Goal: Task Accomplishment & Management: Manage account settings

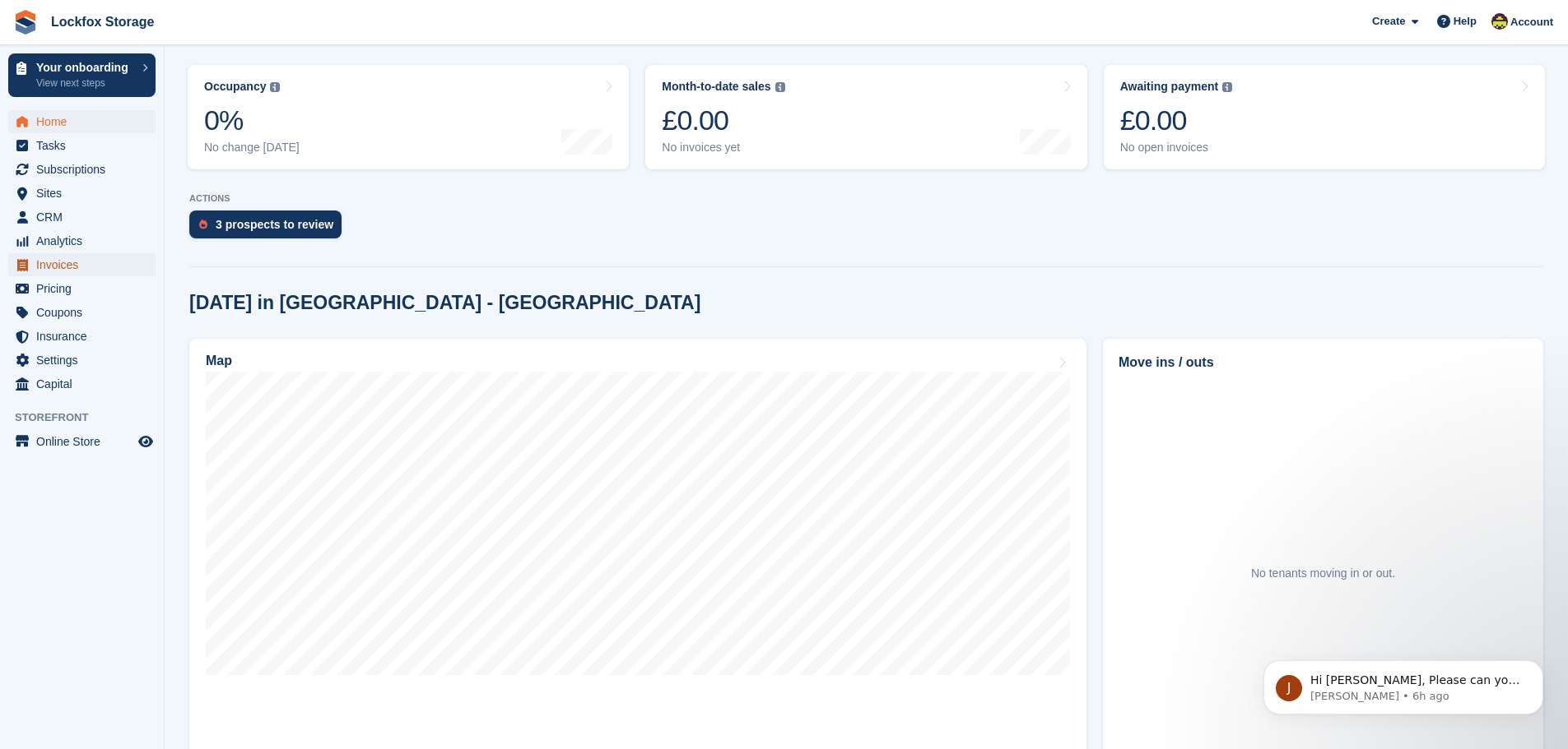
click at [88, 259] on span "Invoices" at bounding box center [86, 265] width 99 height 23
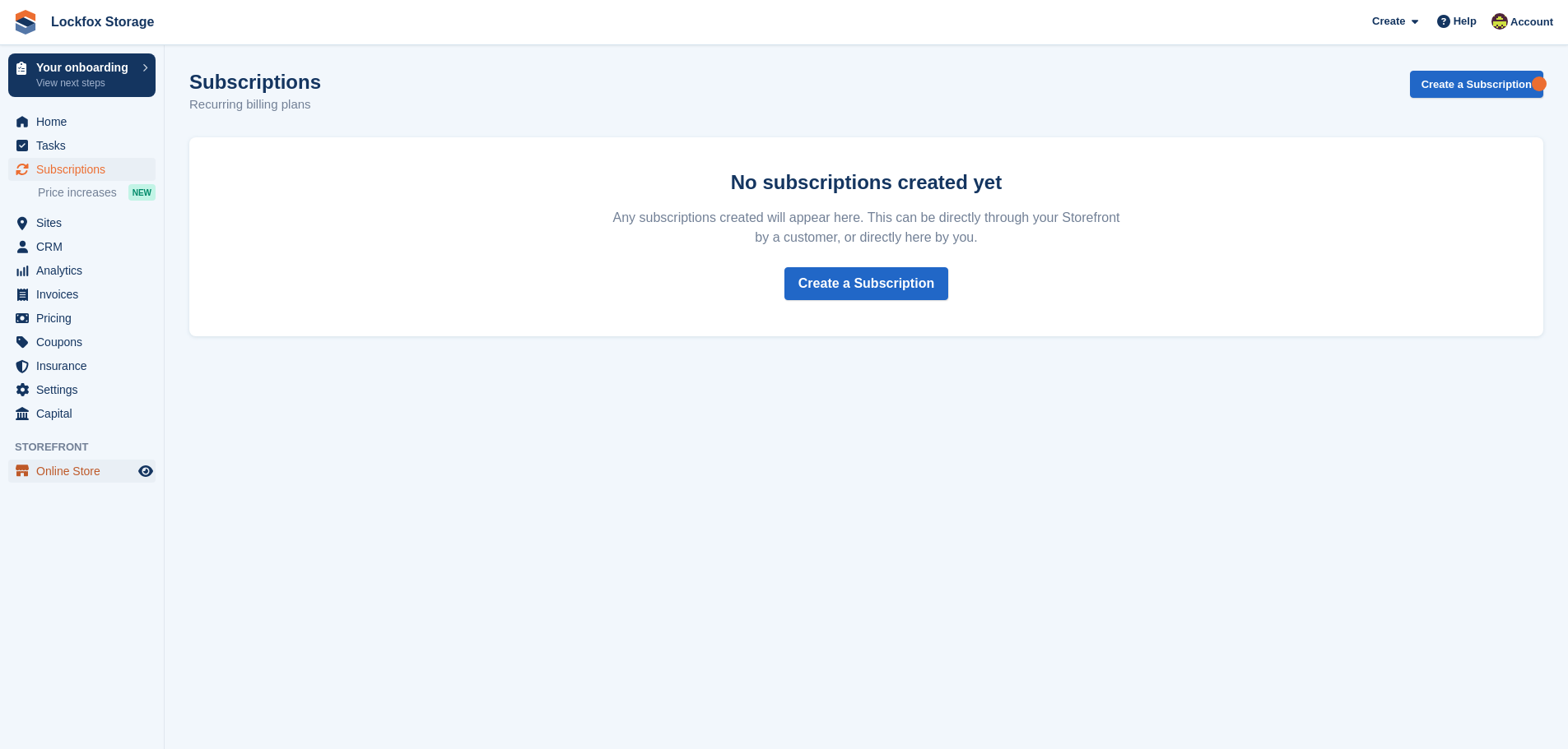
click at [76, 471] on span "Online Store" at bounding box center [86, 471] width 99 height 23
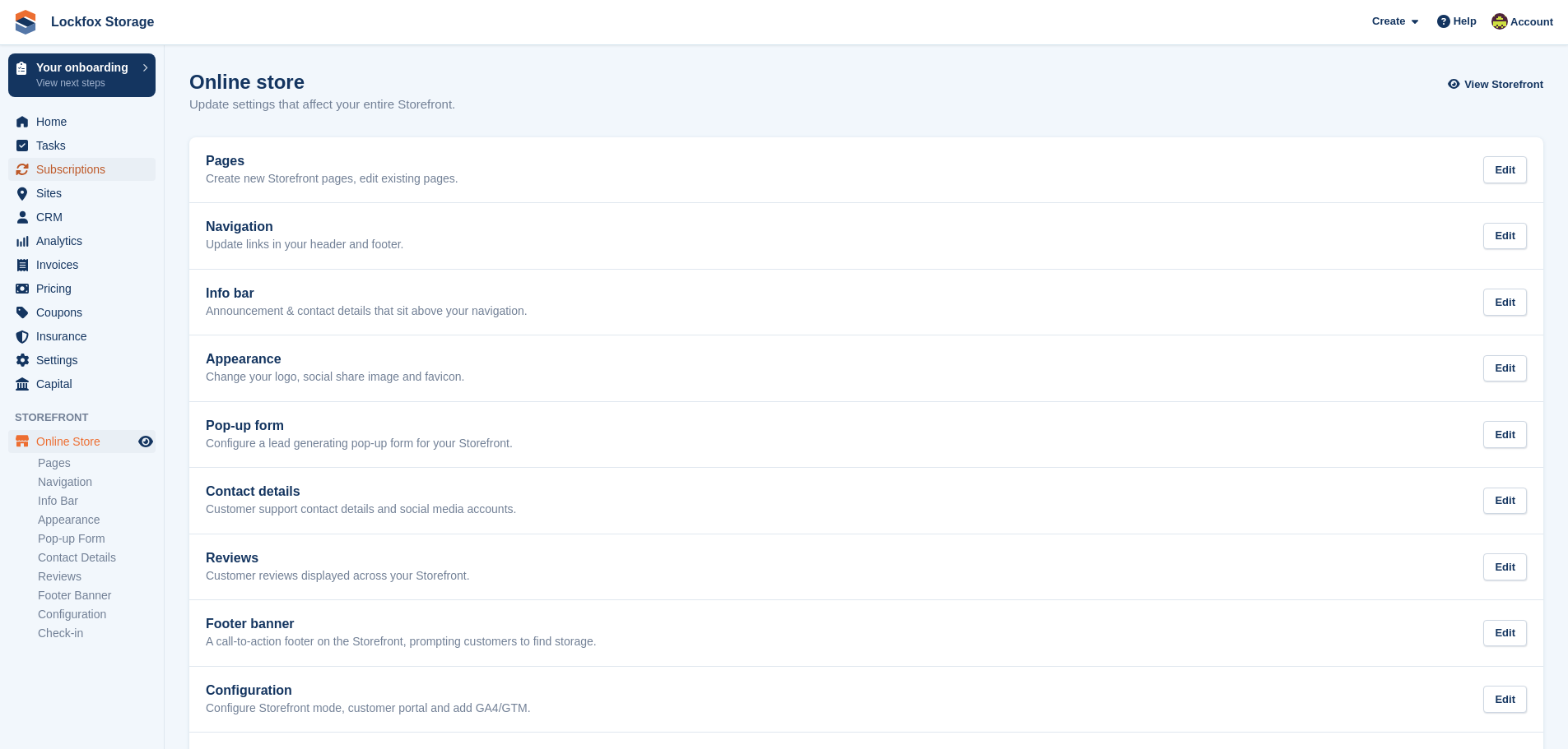
click at [76, 174] on span "Subscriptions" at bounding box center [86, 169] width 99 height 23
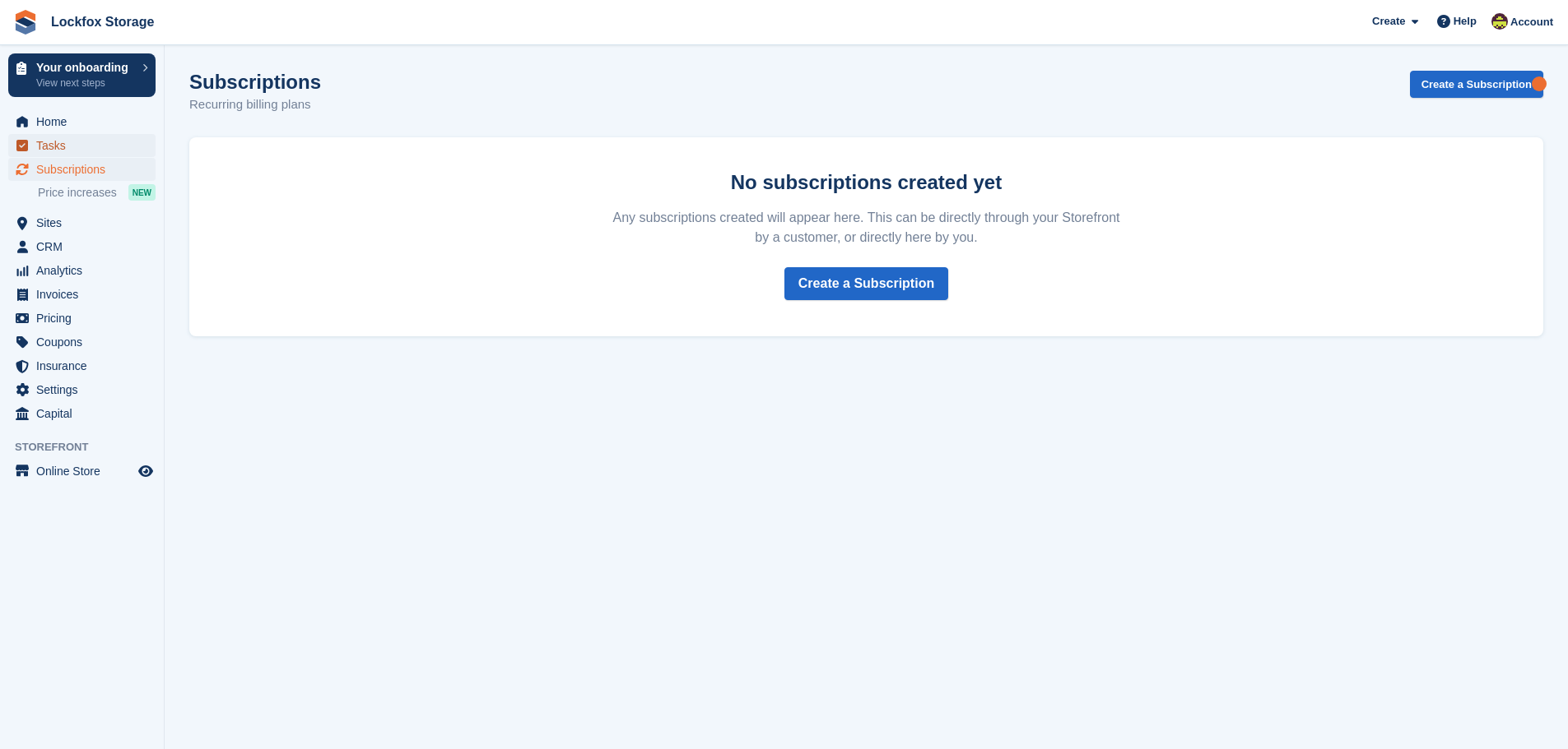
click at [73, 146] on span "Tasks" at bounding box center [86, 145] width 99 height 23
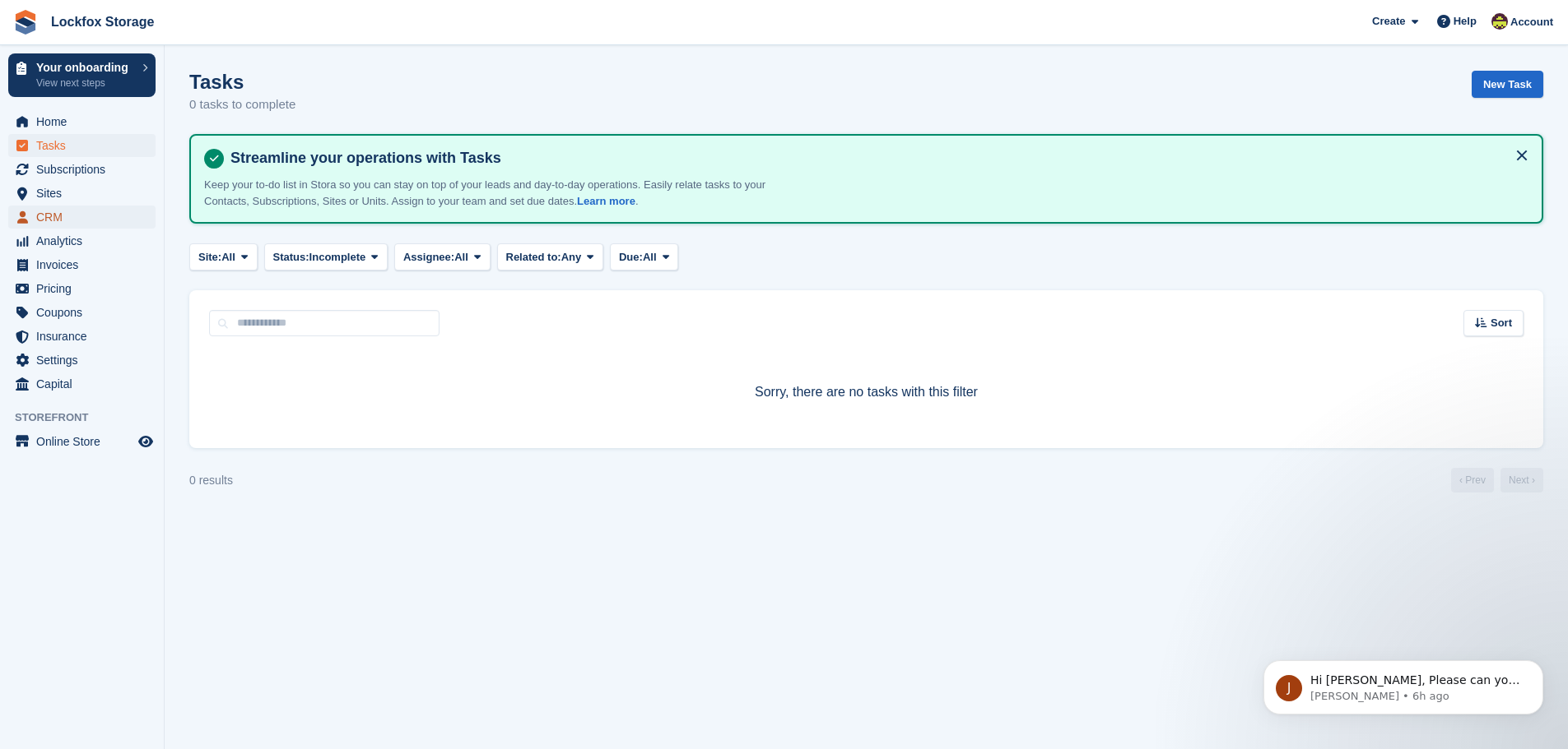
click at [36, 218] on span "CRM" at bounding box center [86, 217] width 99 height 23
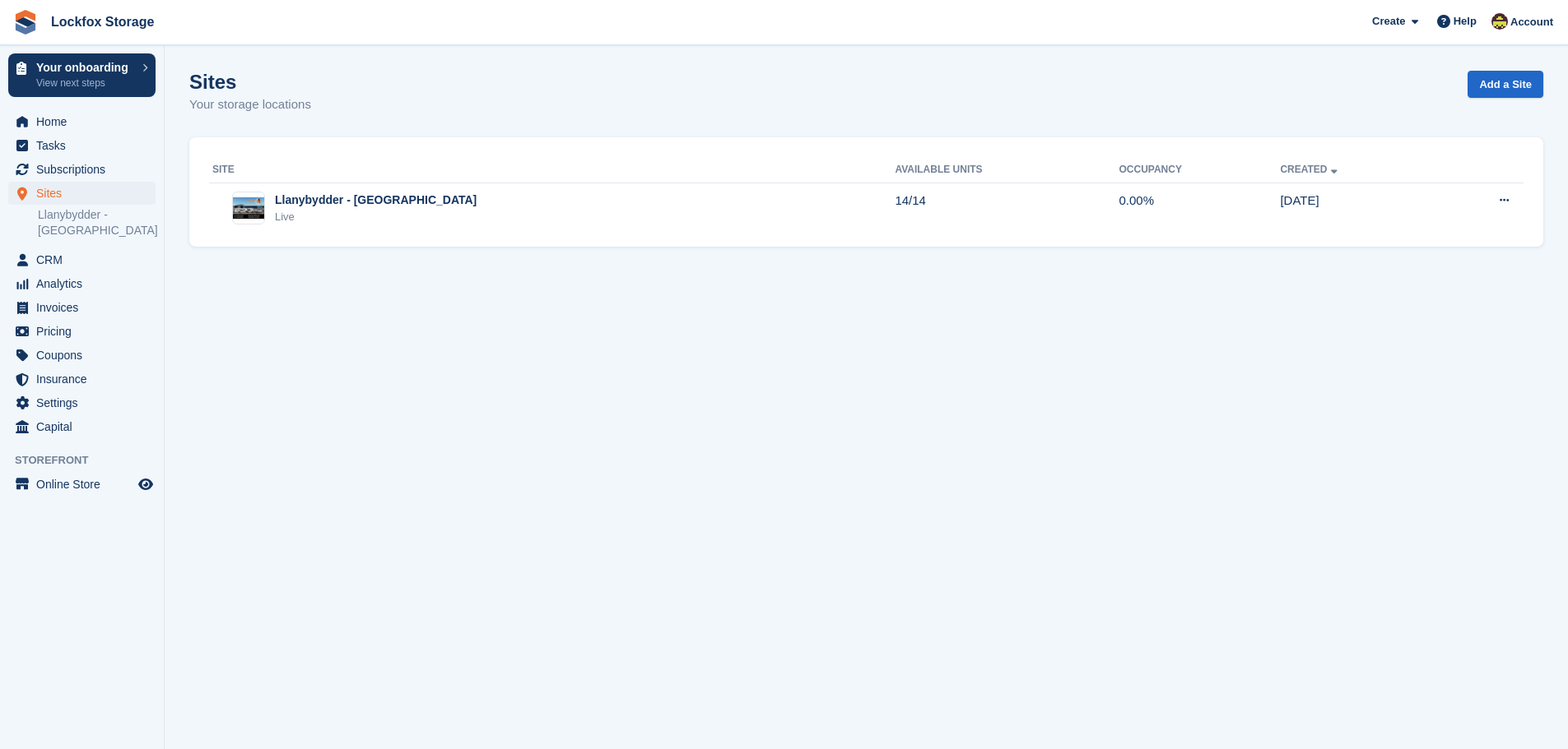
click at [66, 175] on span "Subscriptions" at bounding box center [86, 169] width 99 height 23
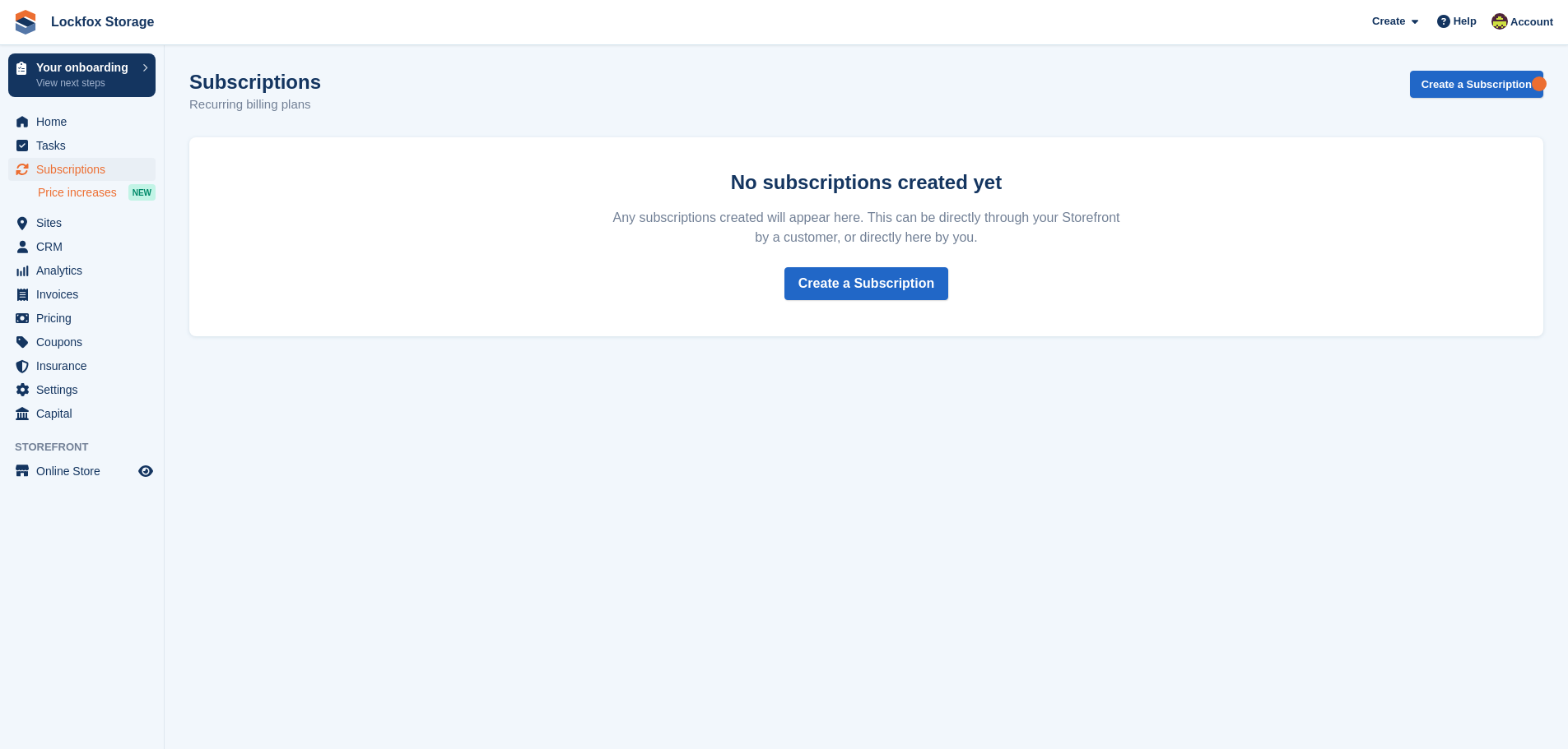
click at [66, 197] on span "Price increases" at bounding box center [77, 193] width 79 height 15
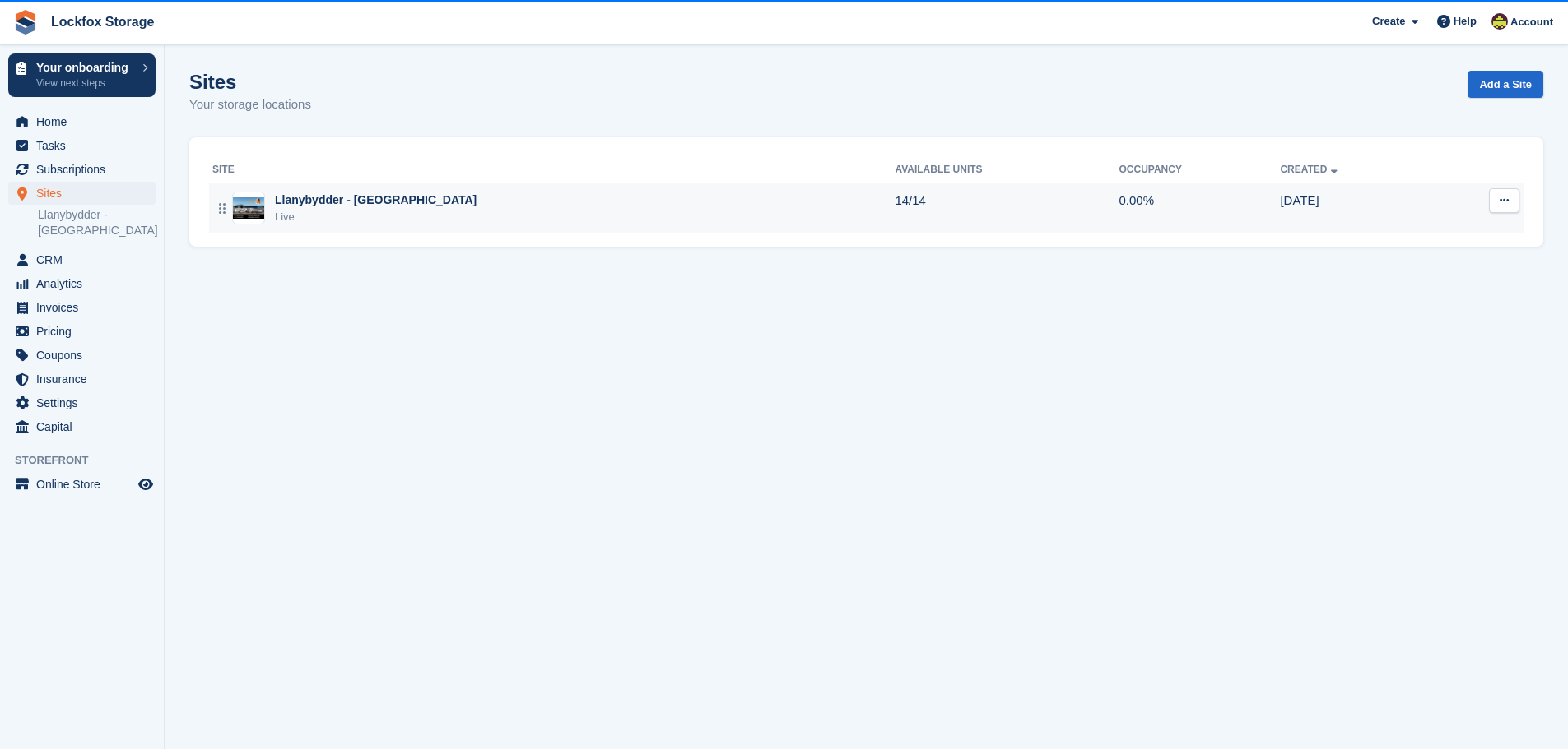
click at [467, 184] on td "Llanybydder - Carmarthenshire Live" at bounding box center [552, 208] width 686 height 51
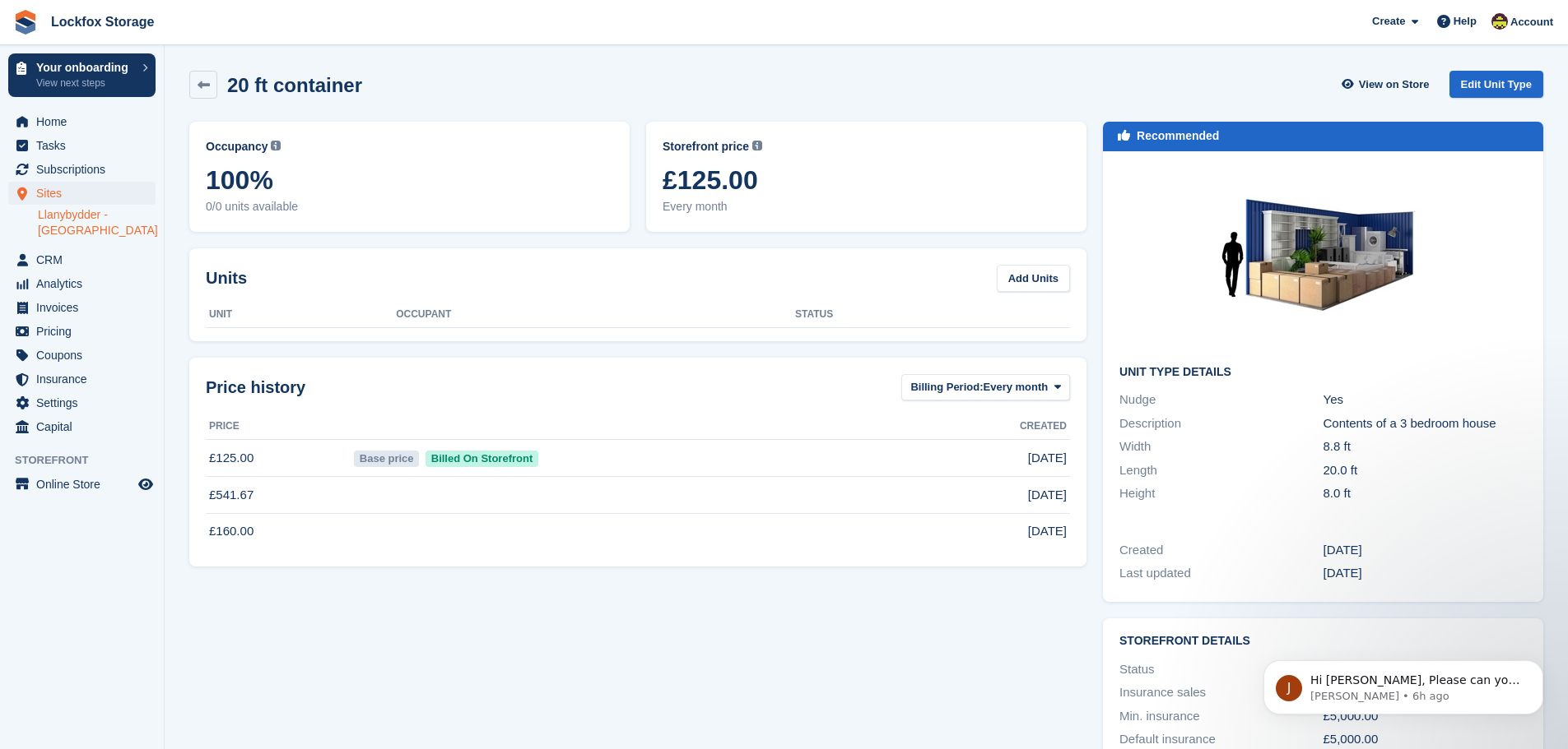
drag, startPoint x: 229, startPoint y: 456, endPoint x: 401, endPoint y: 472, distance: 172.7
click at [401, 472] on tr "£125.00 Base price Billed On Storefront 16 Aug 2025" at bounding box center [637, 458] width 864 height 37
click at [389, 632] on div "Occupancy Current percentage of all currently allocated units of this unit type…" at bounding box center [637, 467] width 914 height 708
click at [1454, 709] on div "J Hi Dan, Please can you send a finalised copy of the contract you wish to inte…" at bounding box center [1403, 687] width 280 height 54
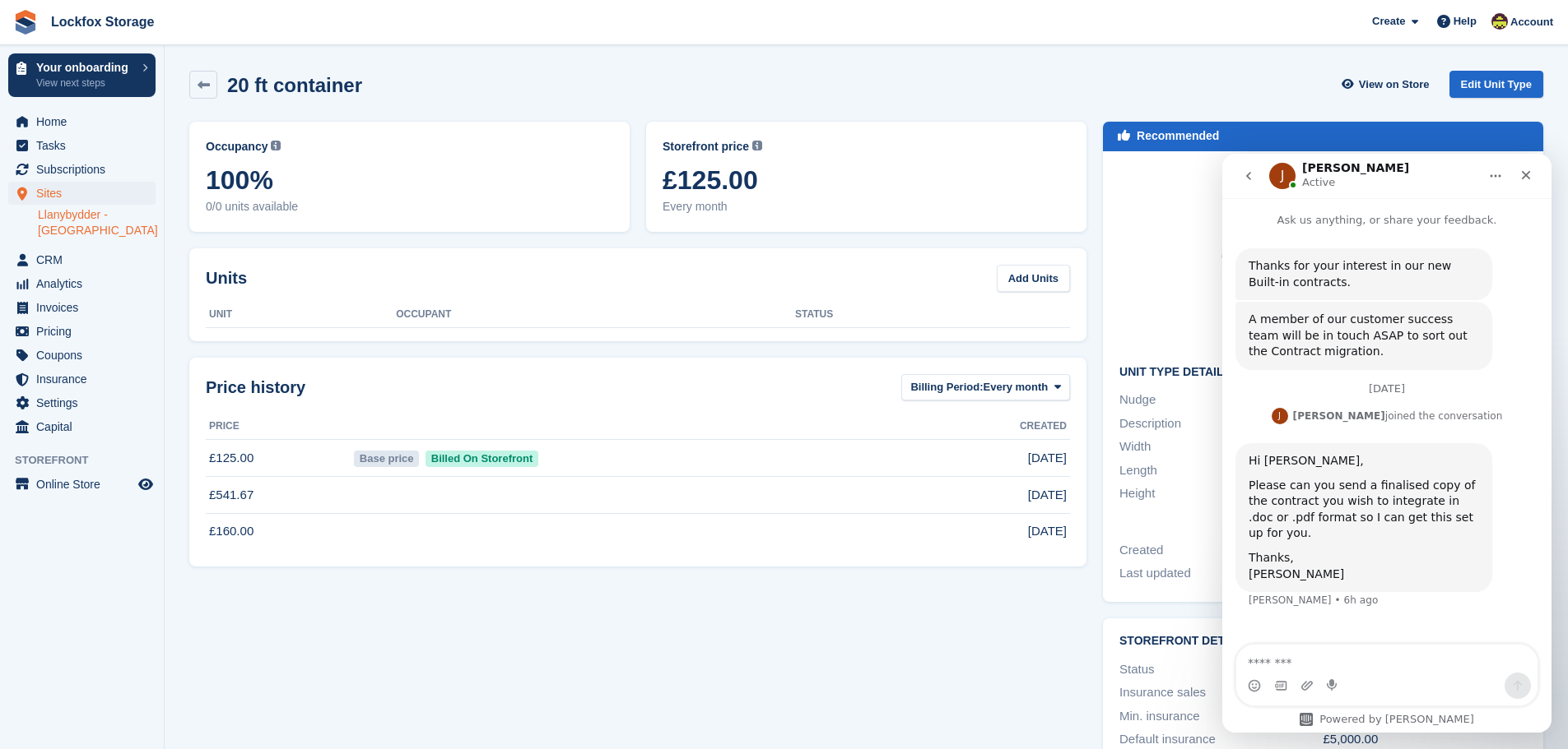
scroll to position [3, 0]
click at [959, 672] on div "Occupancy Current percentage of all currently allocated units of this unit type…" at bounding box center [637, 467] width 914 height 708
click at [1520, 186] on div "Close" at bounding box center [1525, 175] width 29 height 29
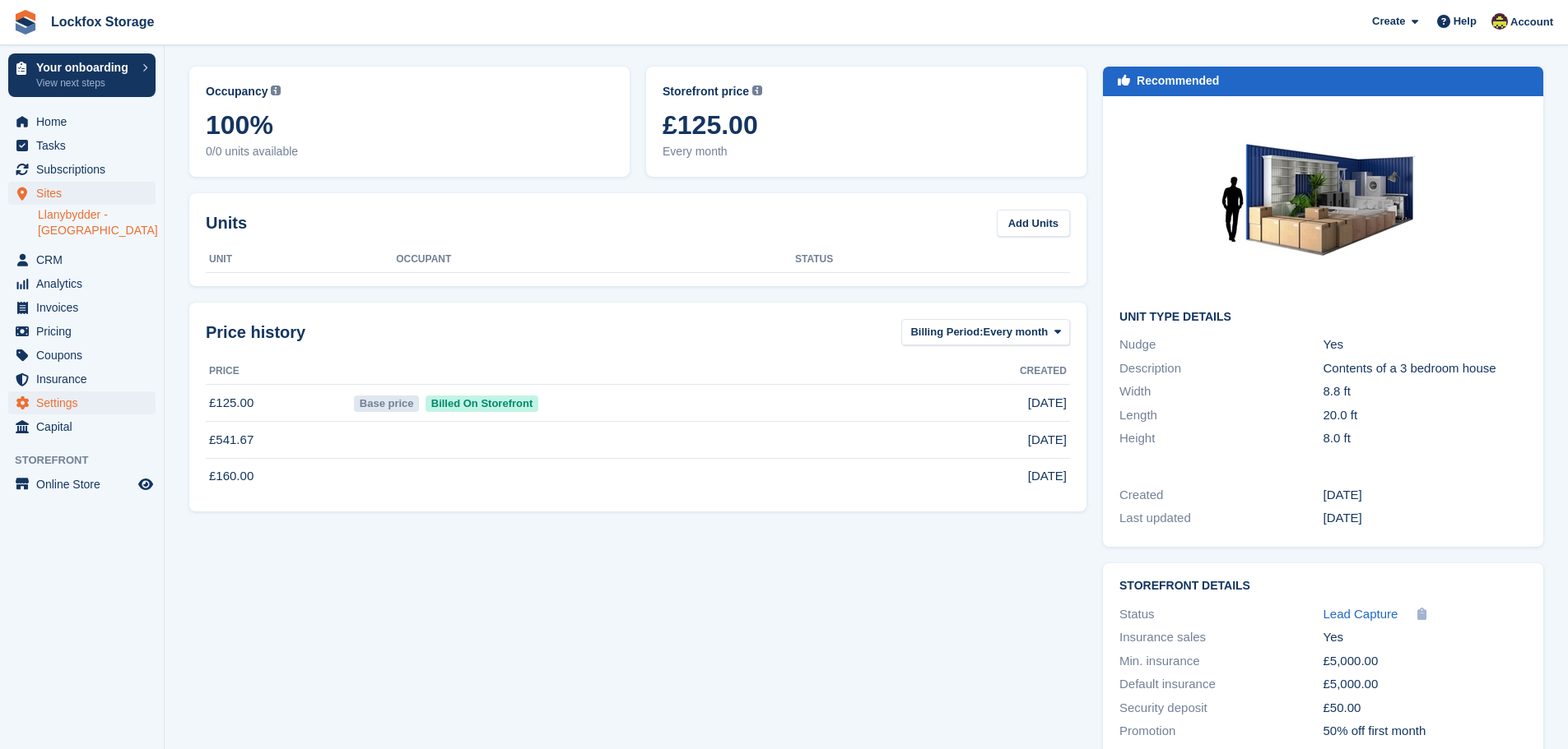
scroll to position [0, 0]
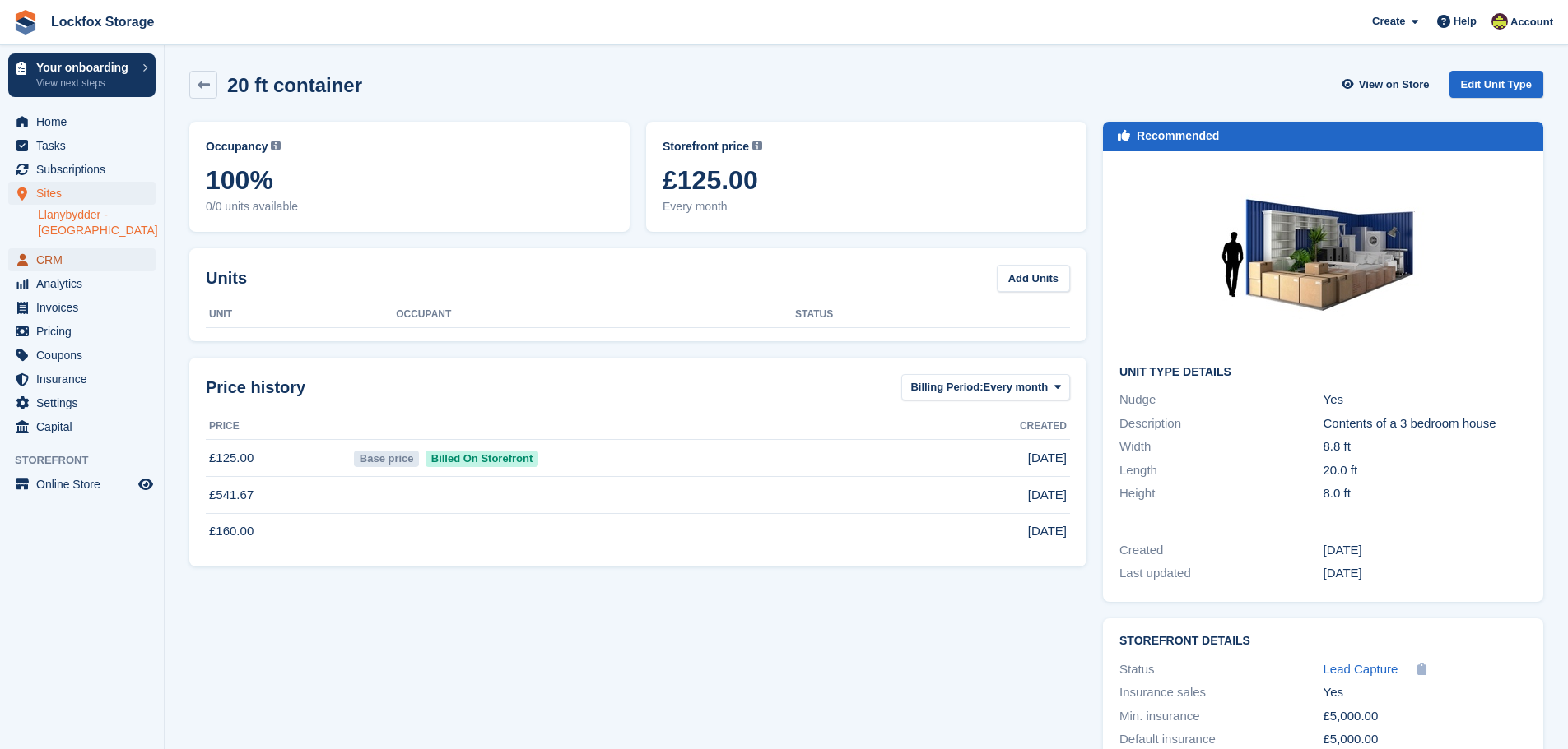
click at [49, 264] on span "CRM" at bounding box center [86, 259] width 99 height 23
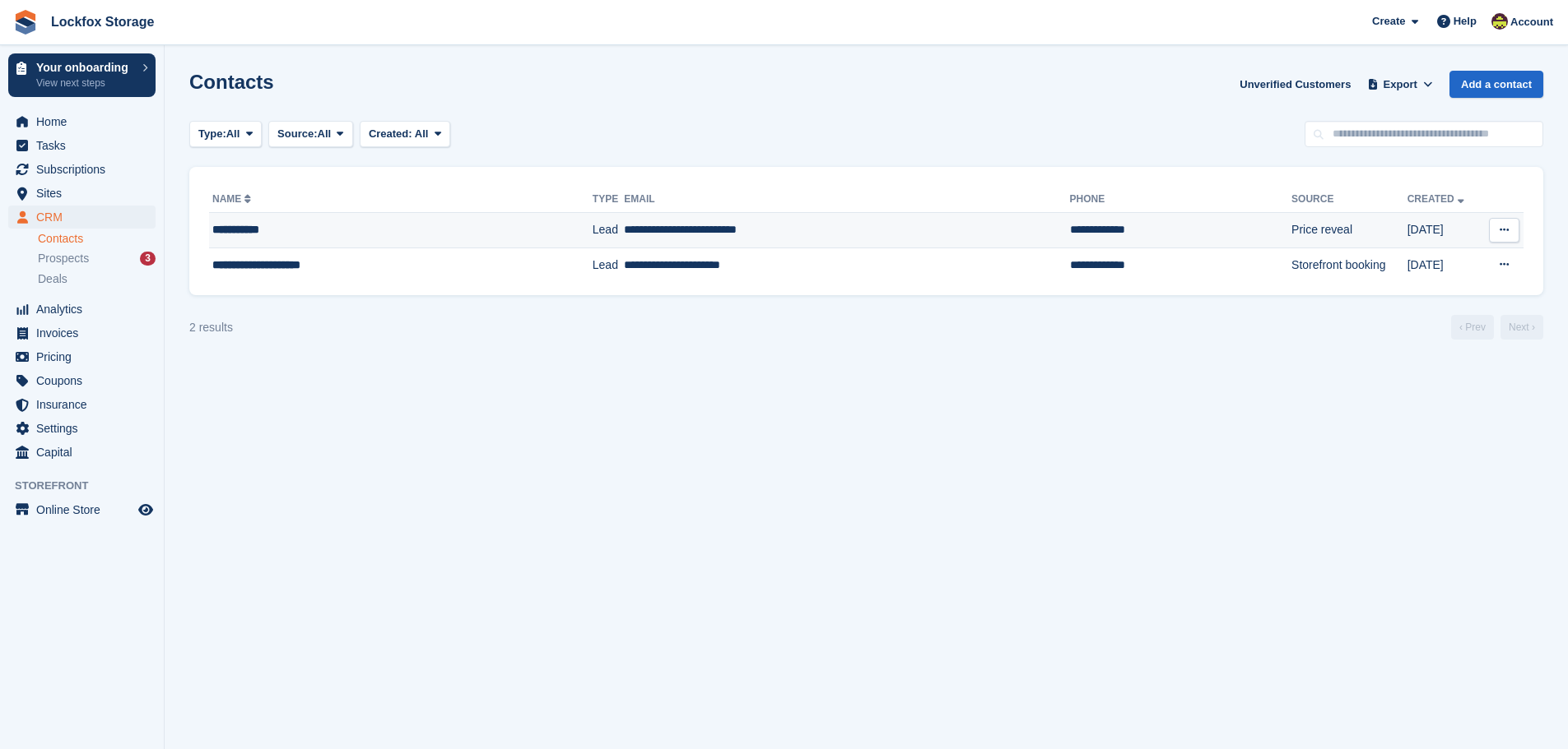
click at [376, 244] on td "**********" at bounding box center [400, 230] width 383 height 35
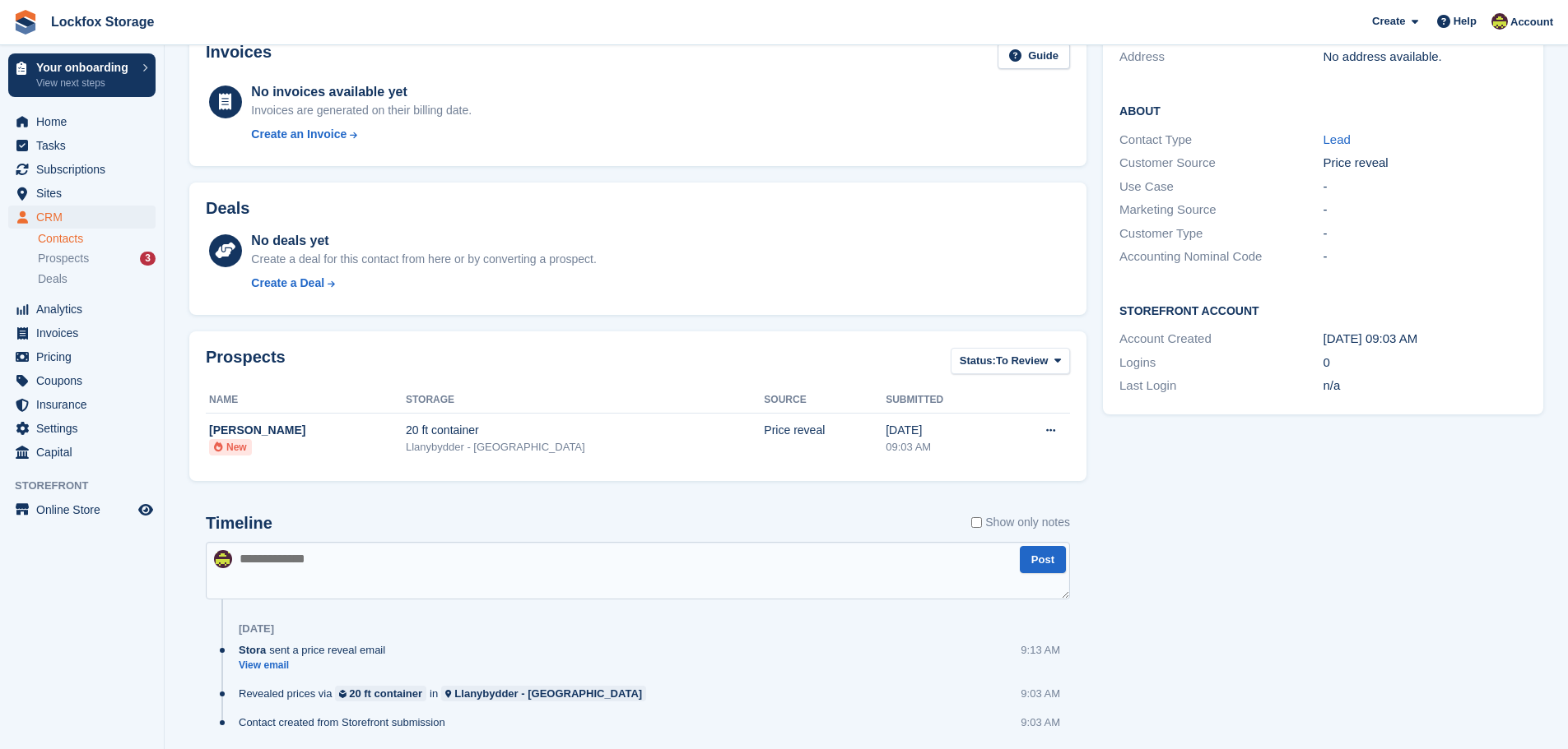
scroll to position [216, 0]
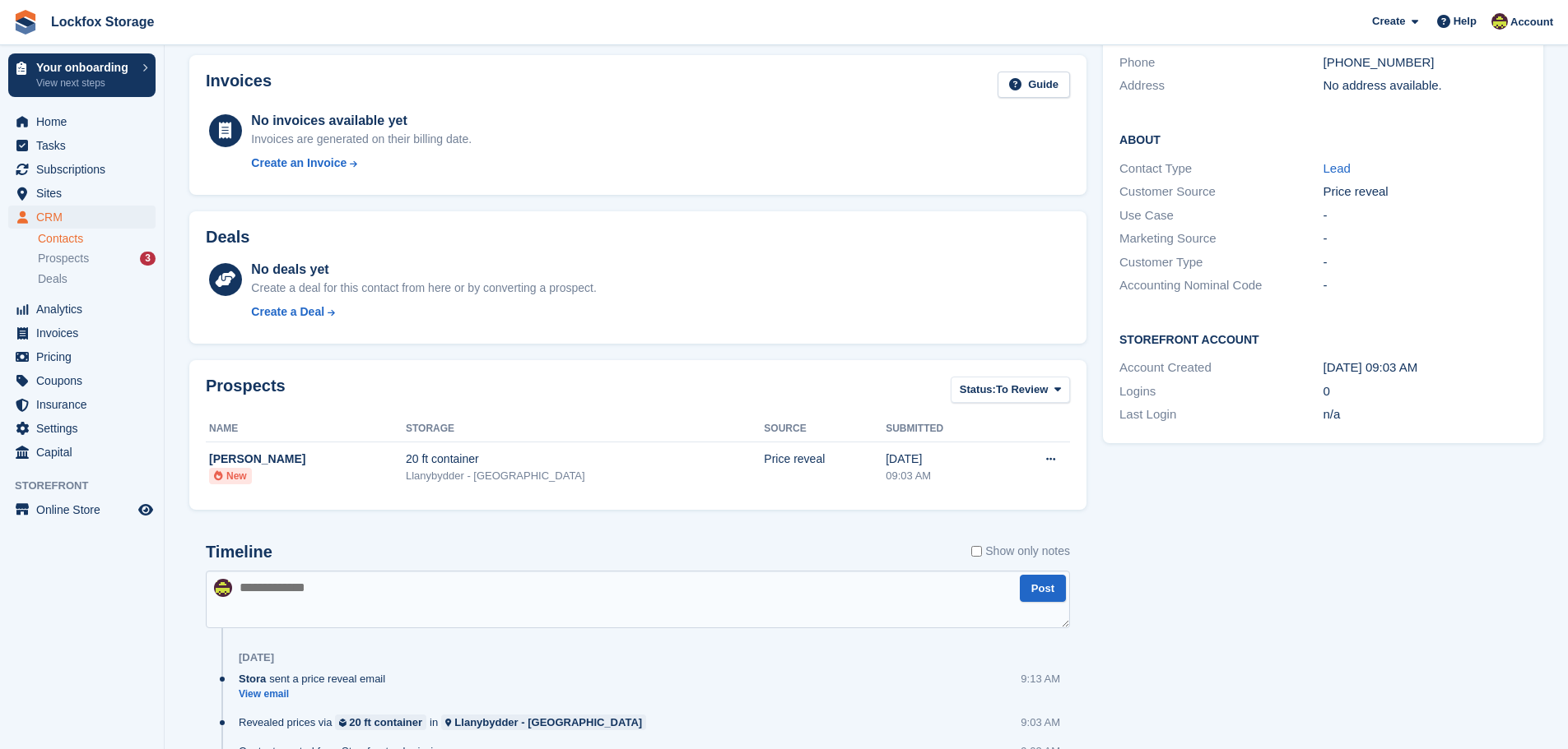
click at [578, 605] on textarea at bounding box center [637, 600] width 864 height 58
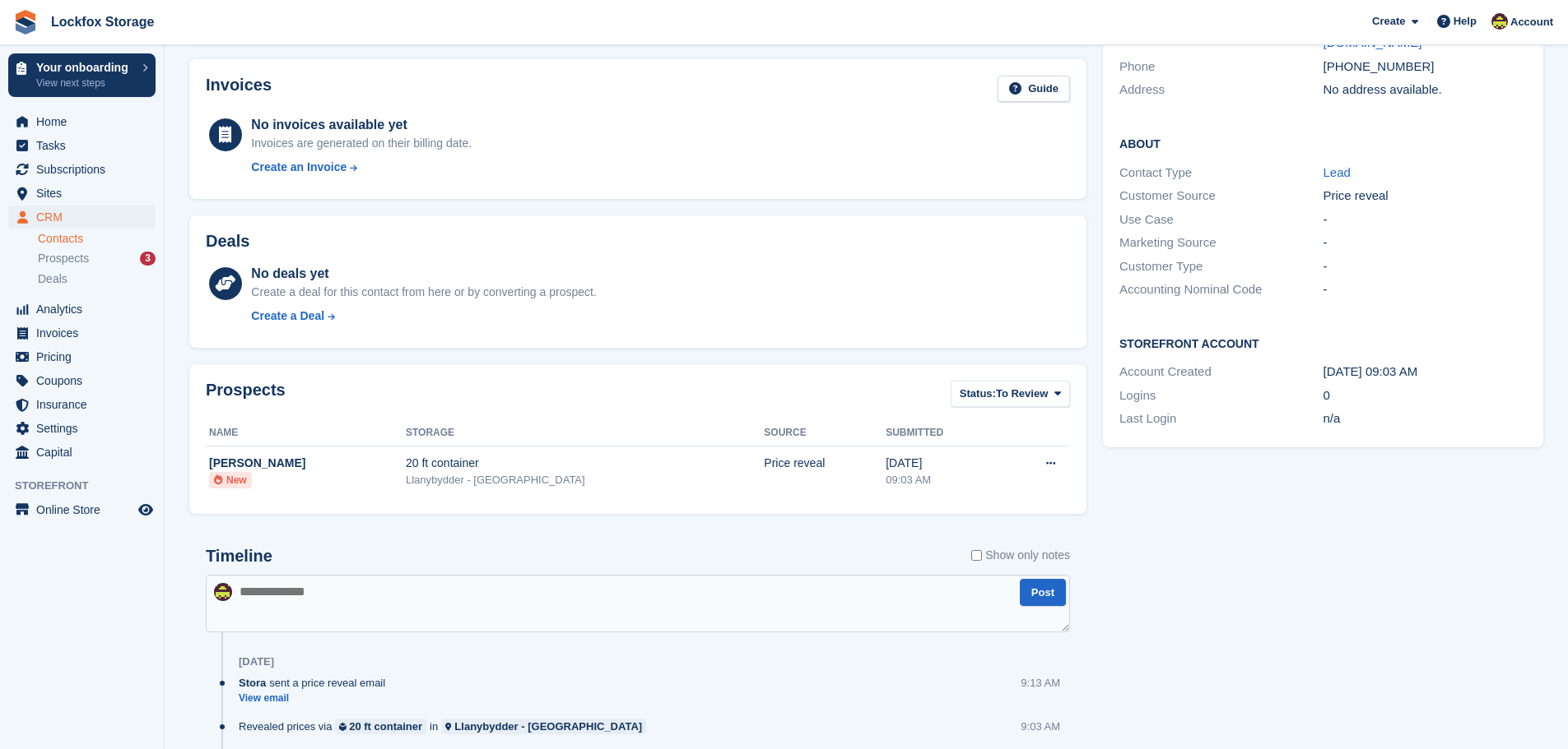
scroll to position [298, 0]
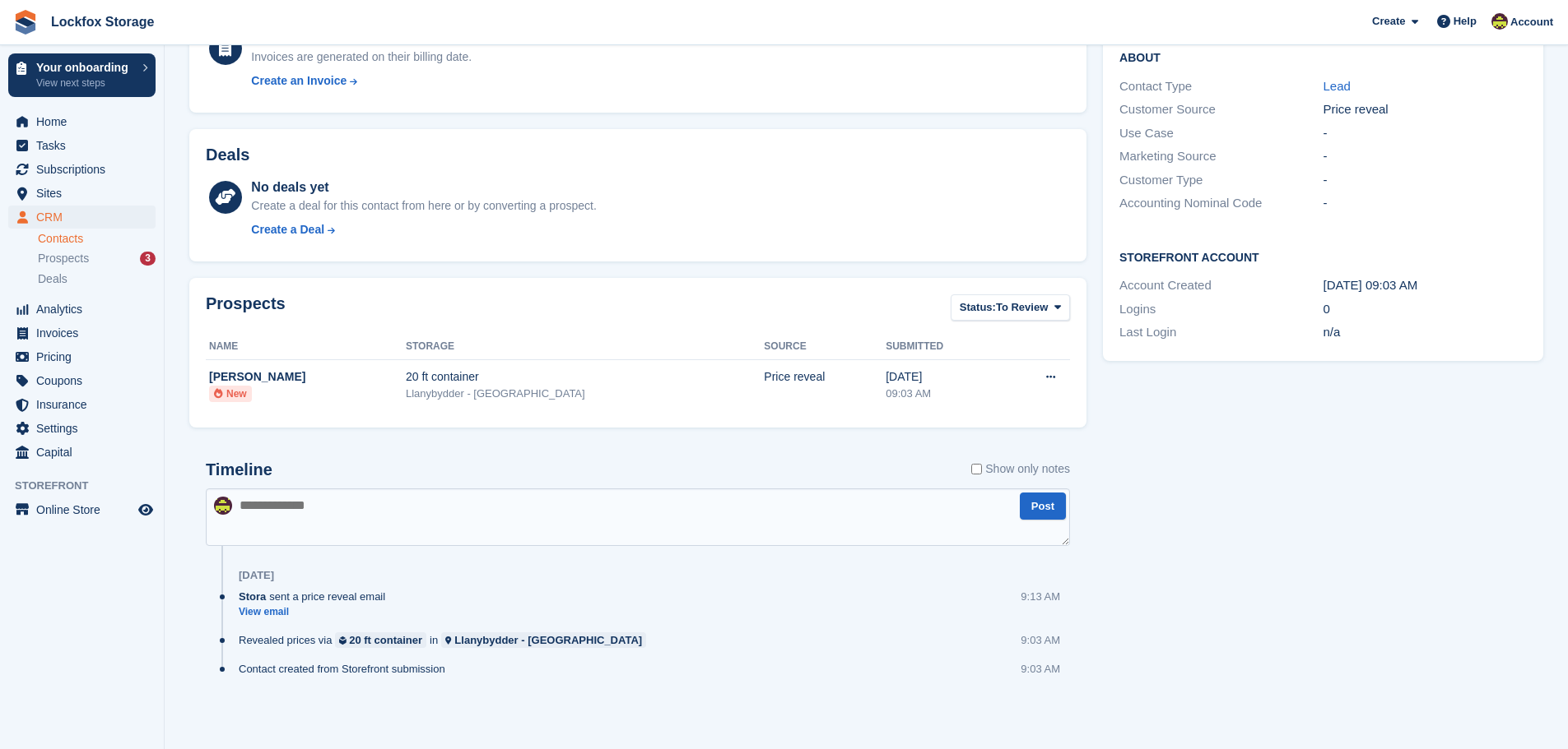
click at [834, 510] on textarea at bounding box center [637, 517] width 864 height 58
click at [544, 509] on textarea "**********" at bounding box center [637, 517] width 864 height 58
type textarea "**********"
click at [1036, 503] on button "Post" at bounding box center [1042, 506] width 46 height 28
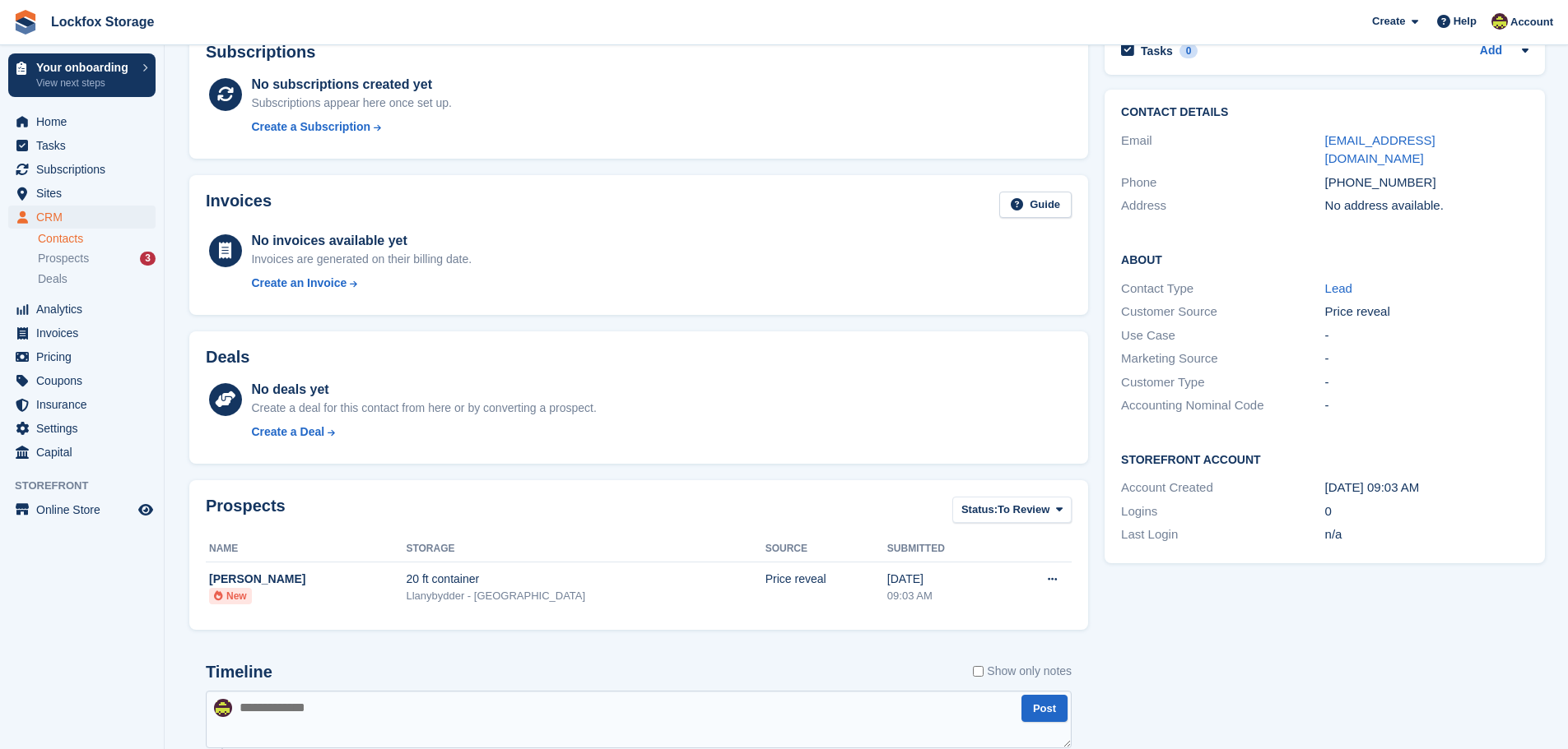
scroll to position [0, 0]
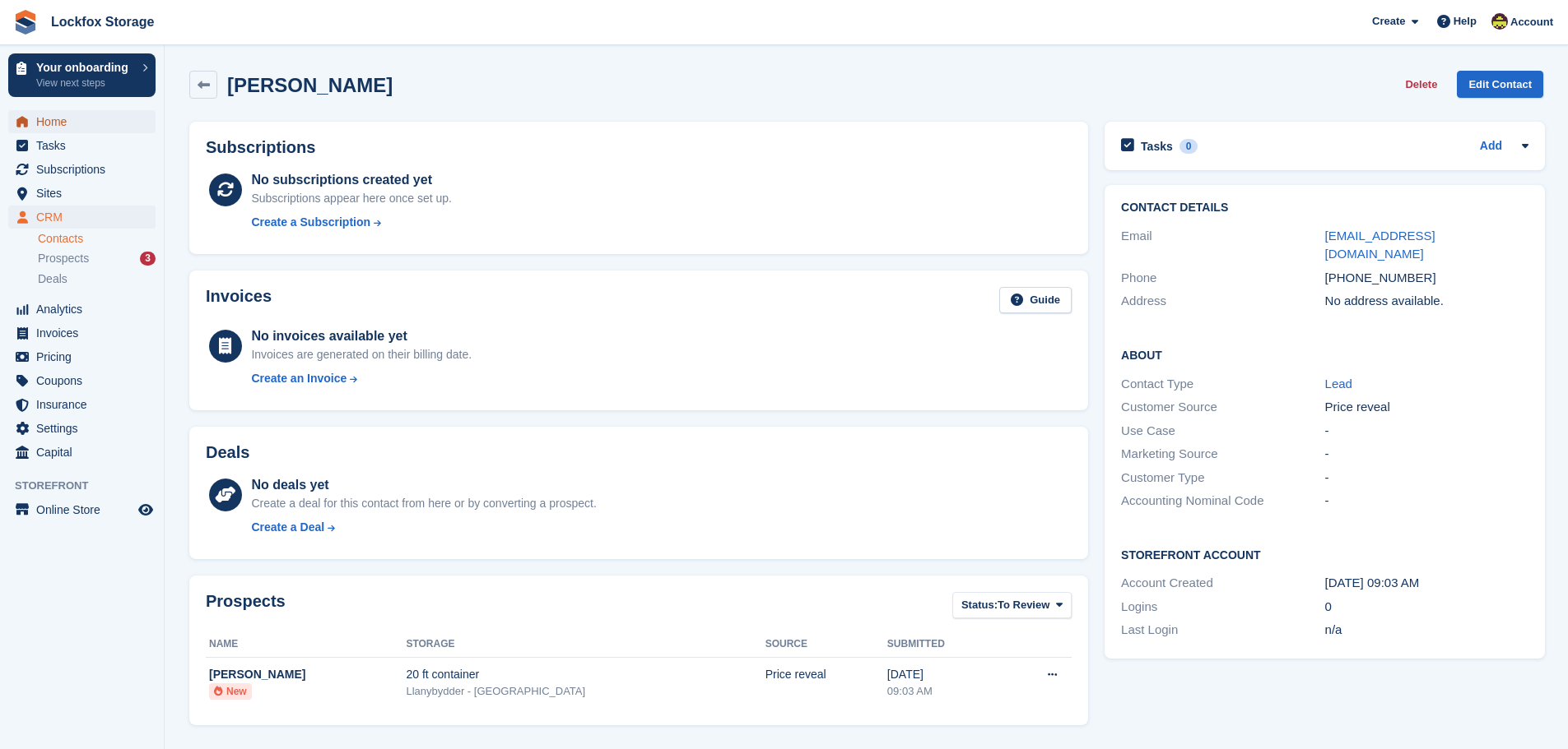
click at [37, 123] on span "Home" at bounding box center [86, 122] width 99 height 23
